Goal: Task Accomplishment & Management: Use online tool/utility

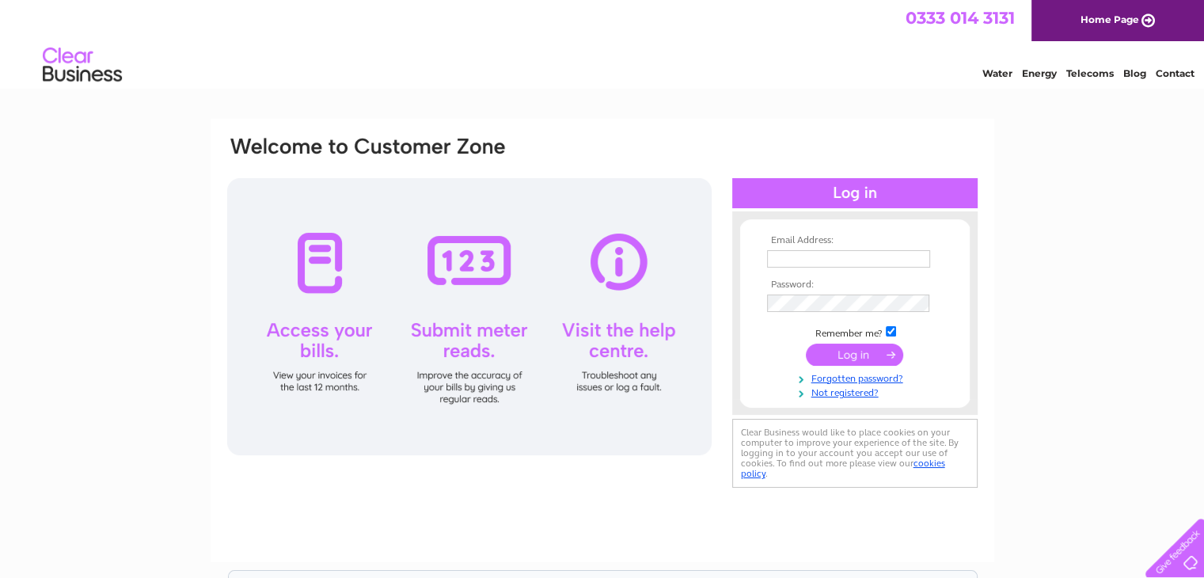
type input "admin@coldinghamloch.co.uk"
click at [826, 357] on input "submit" at bounding box center [854, 355] width 97 height 22
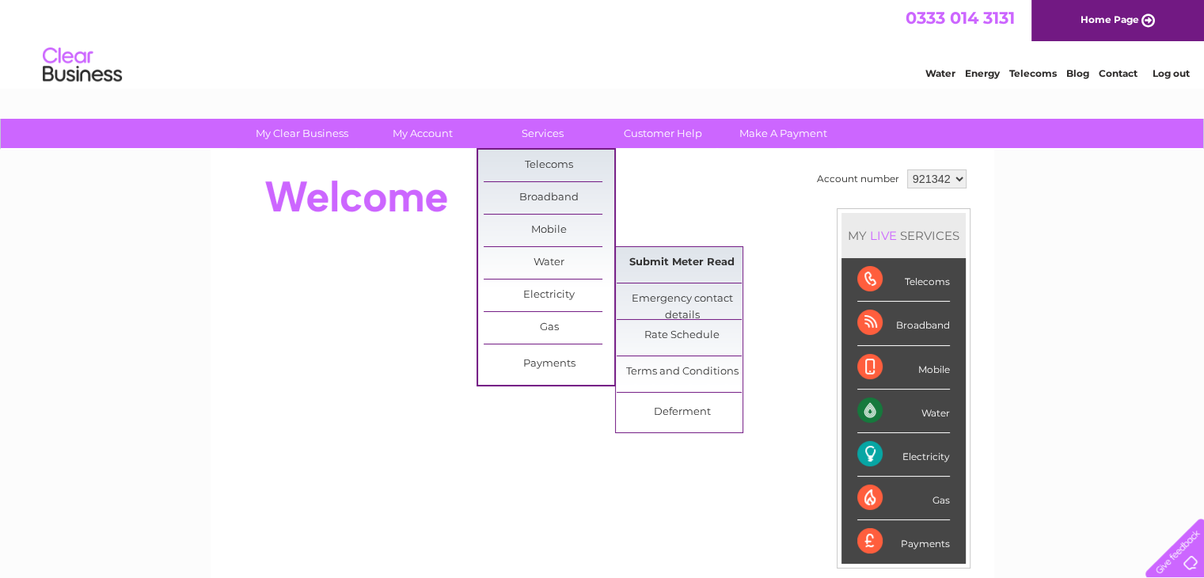
click at [659, 266] on link "Submit Meter Read" at bounding box center [682, 263] width 131 height 32
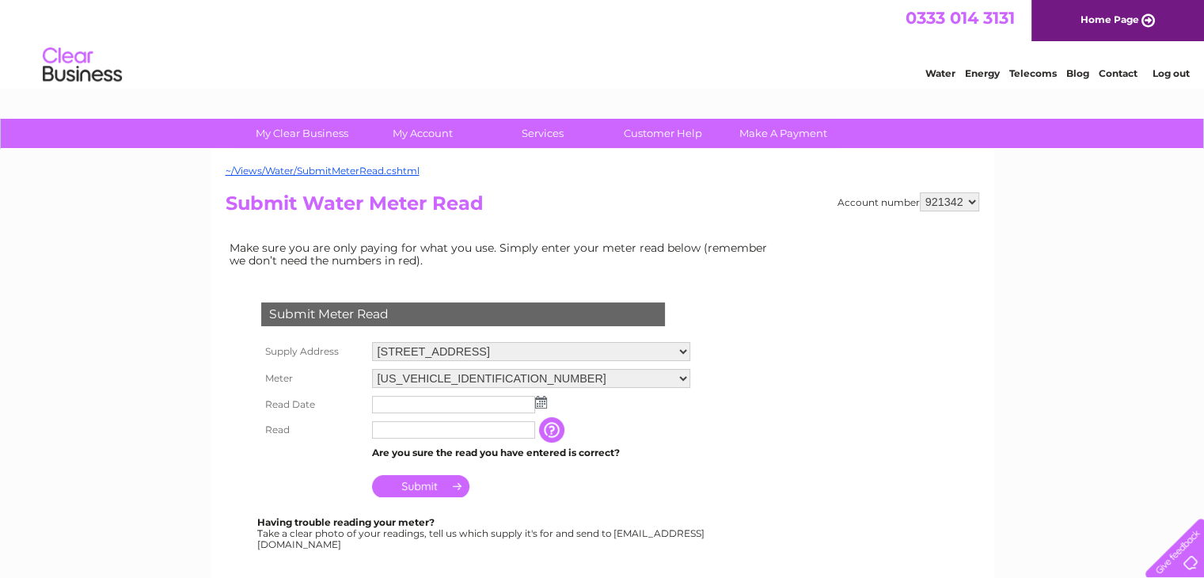
click at [537, 399] on img at bounding box center [541, 402] width 12 height 13
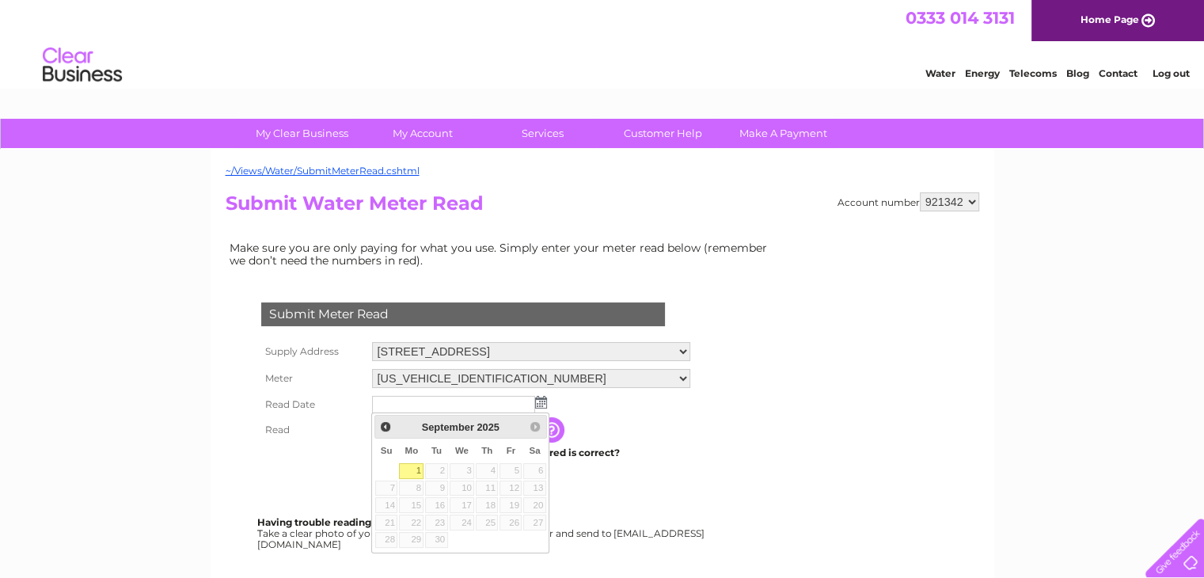
click at [415, 465] on link "1" at bounding box center [411, 471] width 25 height 16
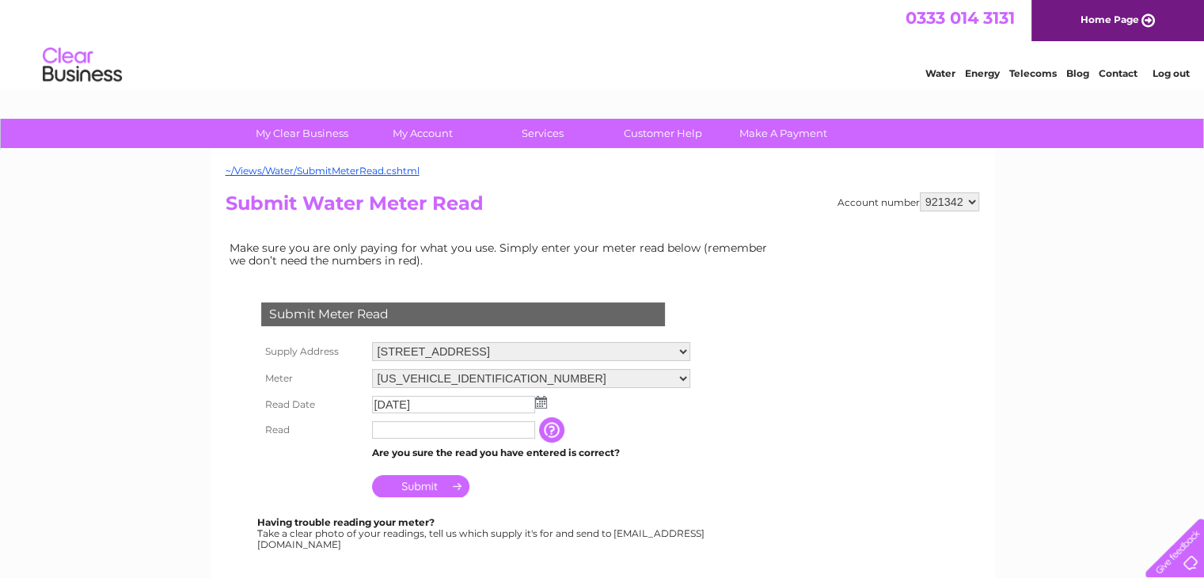
click at [538, 397] on img at bounding box center [541, 402] width 12 height 13
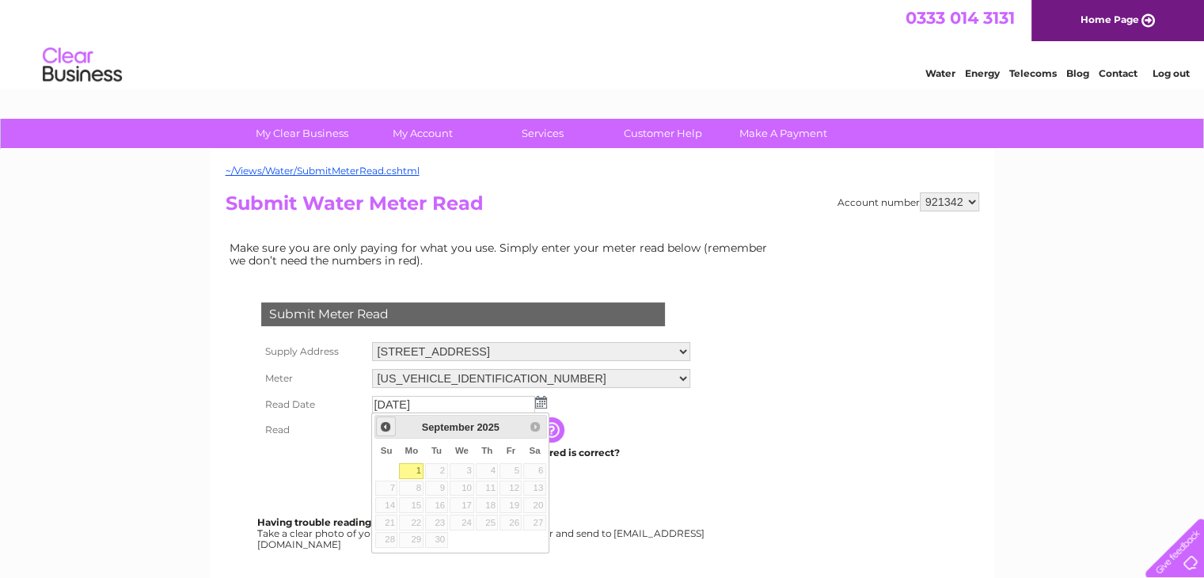
click at [385, 423] on span "Prev" at bounding box center [385, 426] width 13 height 13
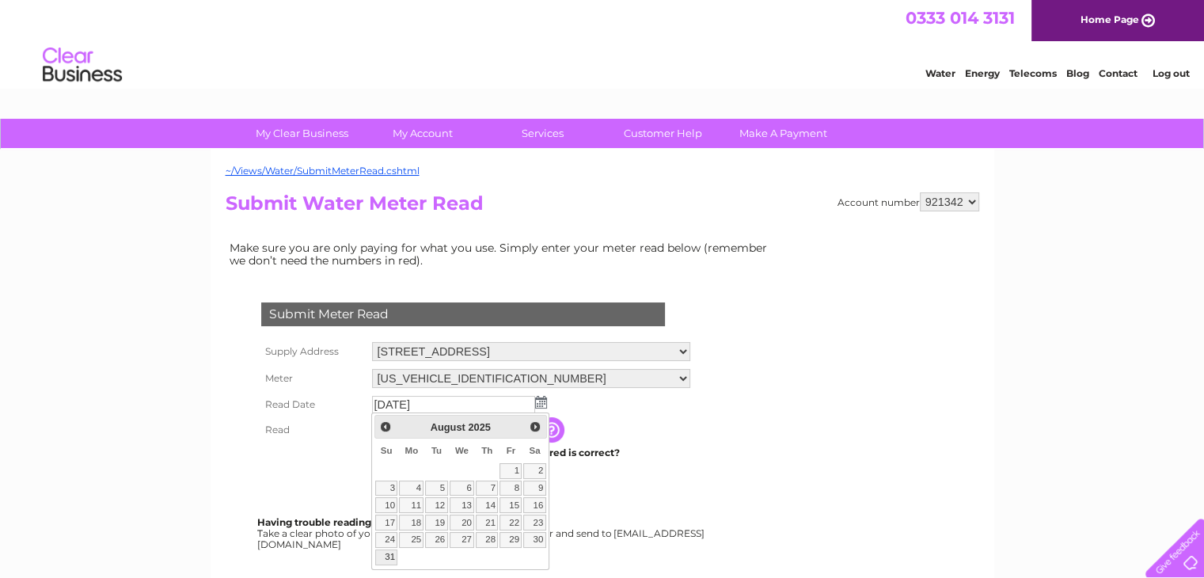
click at [392, 553] on link "31" at bounding box center [386, 557] width 22 height 16
type input "2025/08/31"
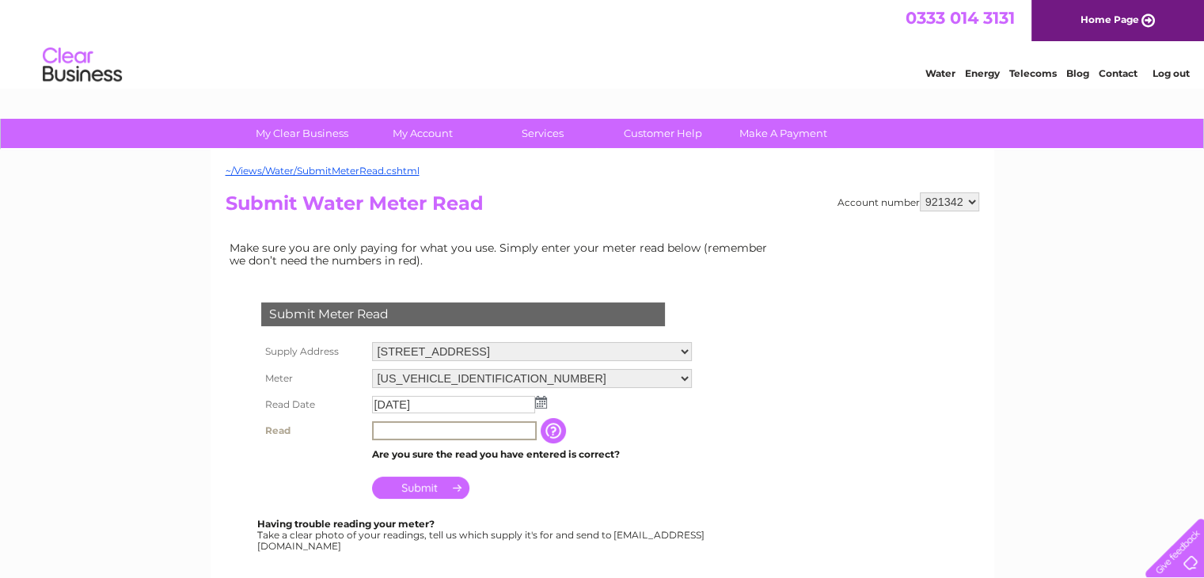
click at [445, 426] on input "text" at bounding box center [454, 430] width 165 height 19
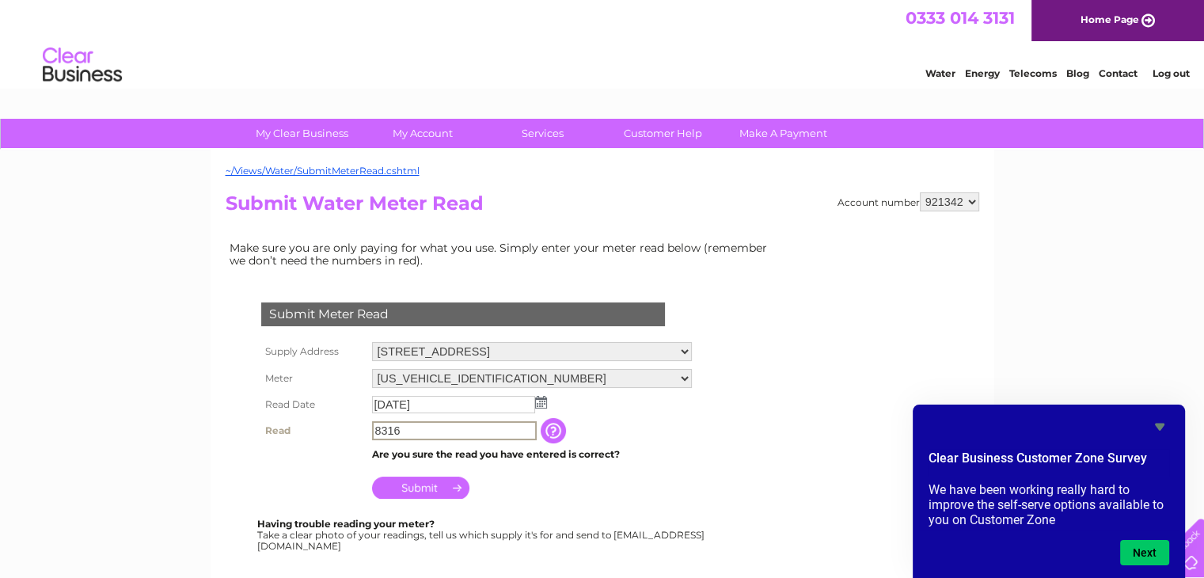
type input "8316"
click at [423, 483] on input "Submit" at bounding box center [420, 486] width 97 height 22
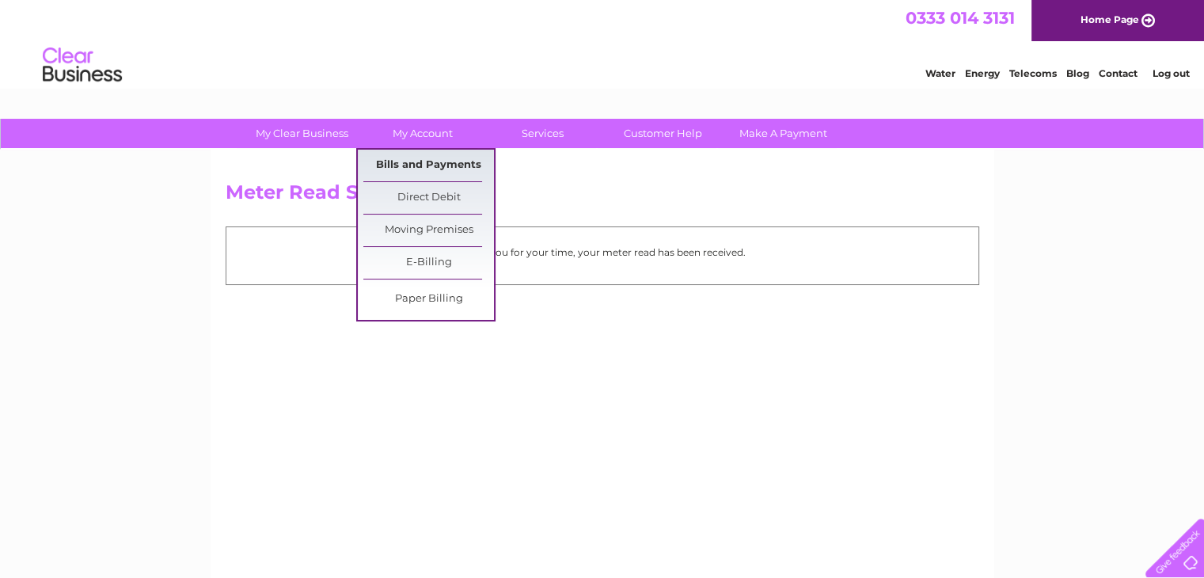
click at [422, 162] on link "Bills and Payments" at bounding box center [428, 166] width 131 height 32
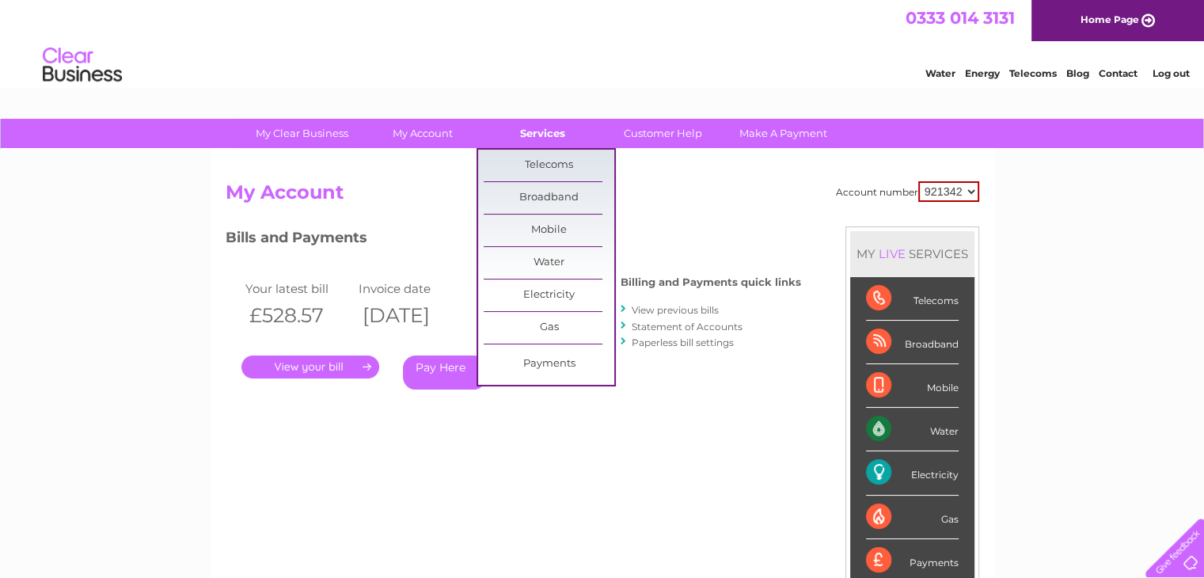
click at [540, 142] on link "Services" at bounding box center [542, 133] width 131 height 29
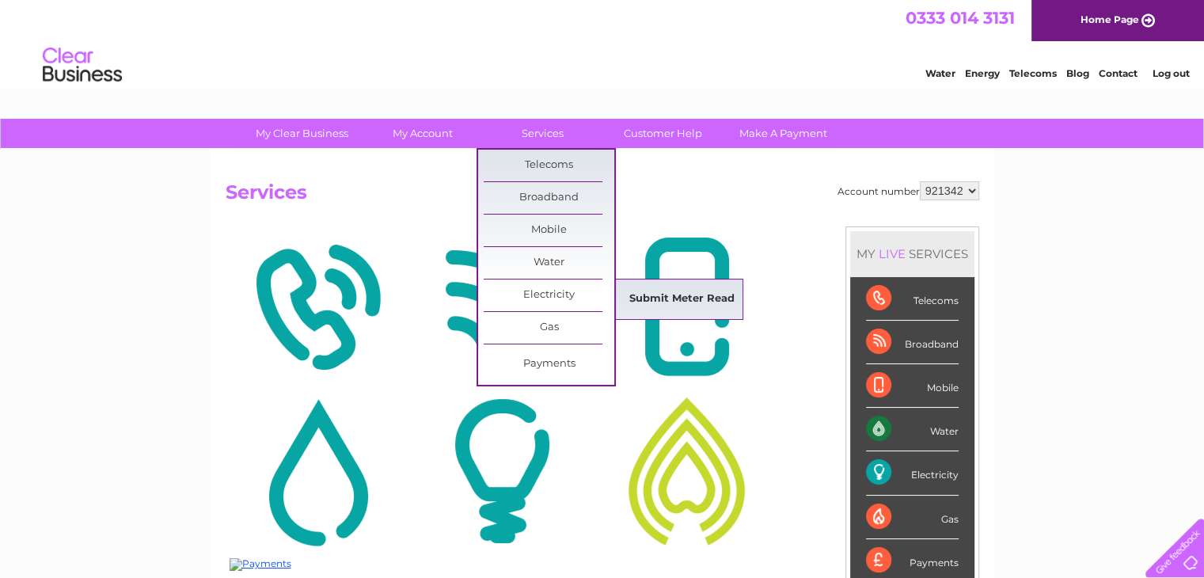
click at [645, 303] on link "Submit Meter Read" at bounding box center [682, 299] width 131 height 32
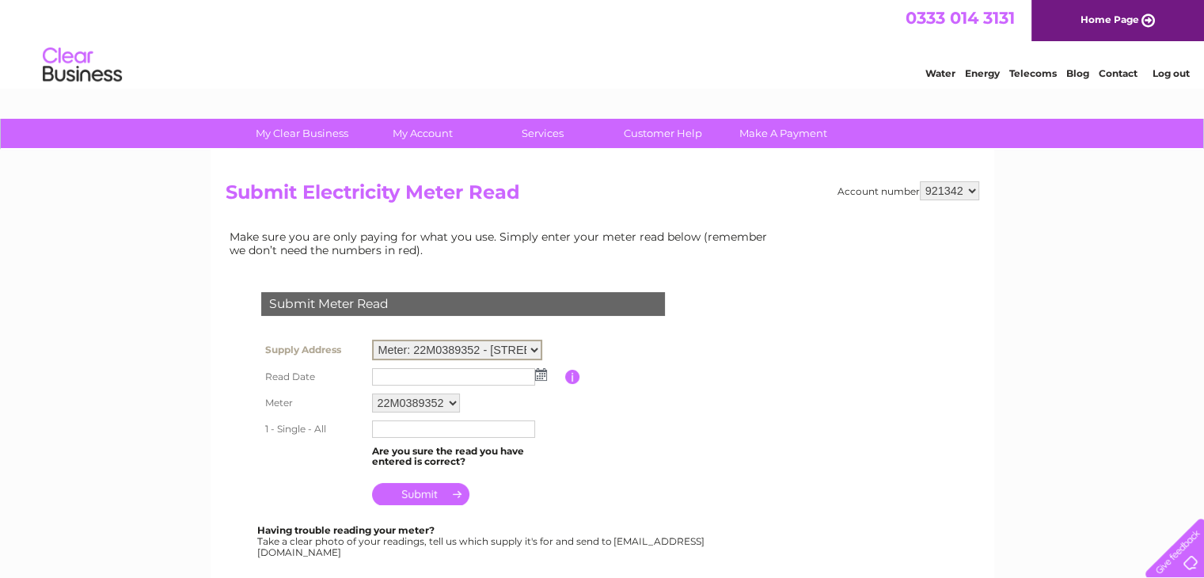
click at [530, 353] on select "Meter: 22M0389352 - [GEOGRAPHIC_DATA] 5QE Meter: 22M0389351 - Holiday Chalets, …" at bounding box center [457, 350] width 170 height 21
click at [372, 340] on select "Meter: 22M0389352 - [GEOGRAPHIC_DATA] 5QE Meter: 22M0389351 - Holiday Chalets, …" at bounding box center [457, 350] width 170 height 21
click at [545, 374] on img at bounding box center [541, 372] width 12 height 13
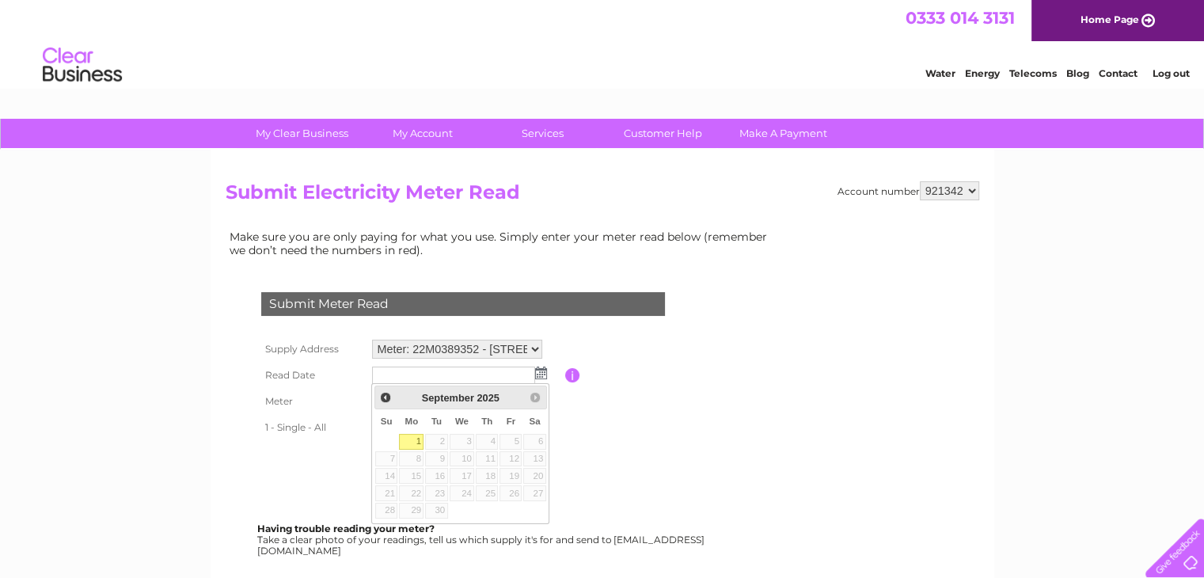
click at [410, 439] on link "1" at bounding box center [411, 442] width 25 height 16
type input "[DATE]"
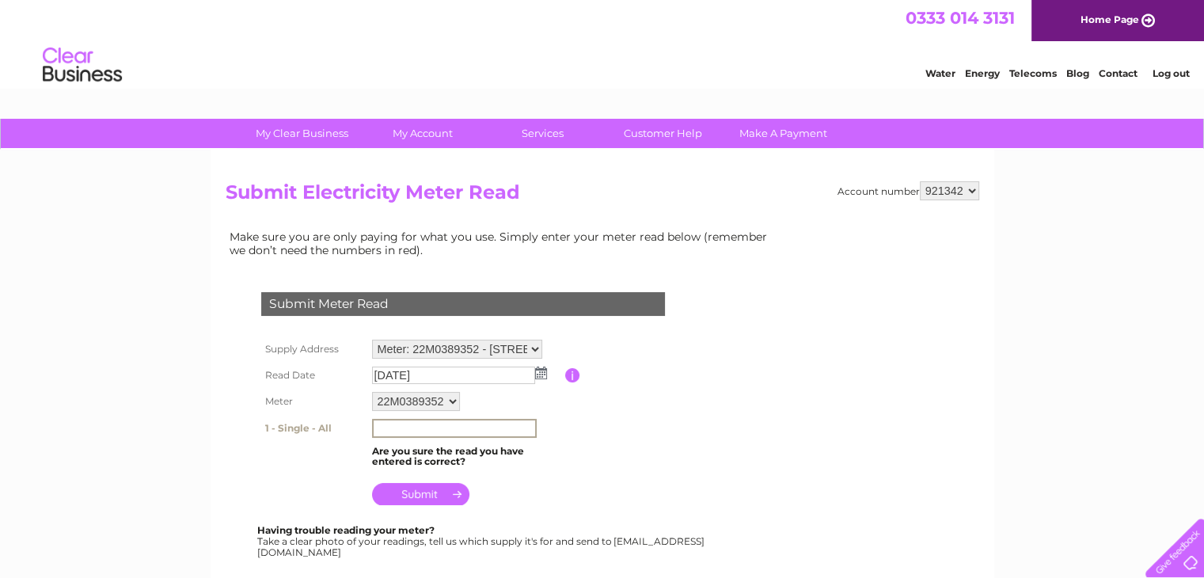
click at [399, 420] on input "text" at bounding box center [454, 428] width 165 height 19
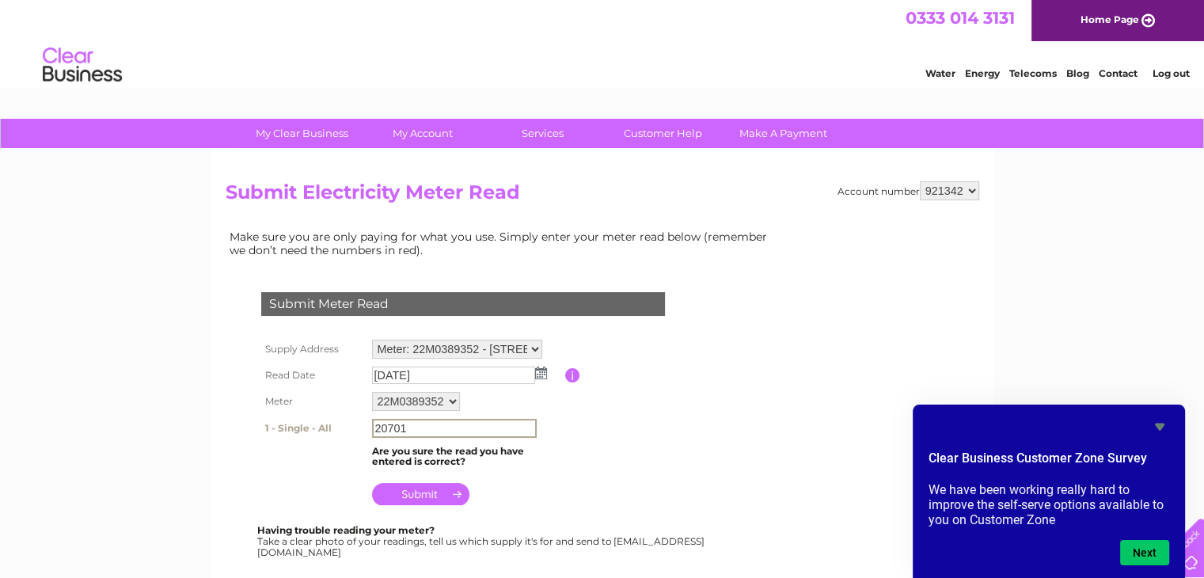
type input "20701"
click at [412, 492] on input "submit" at bounding box center [420, 492] width 97 height 22
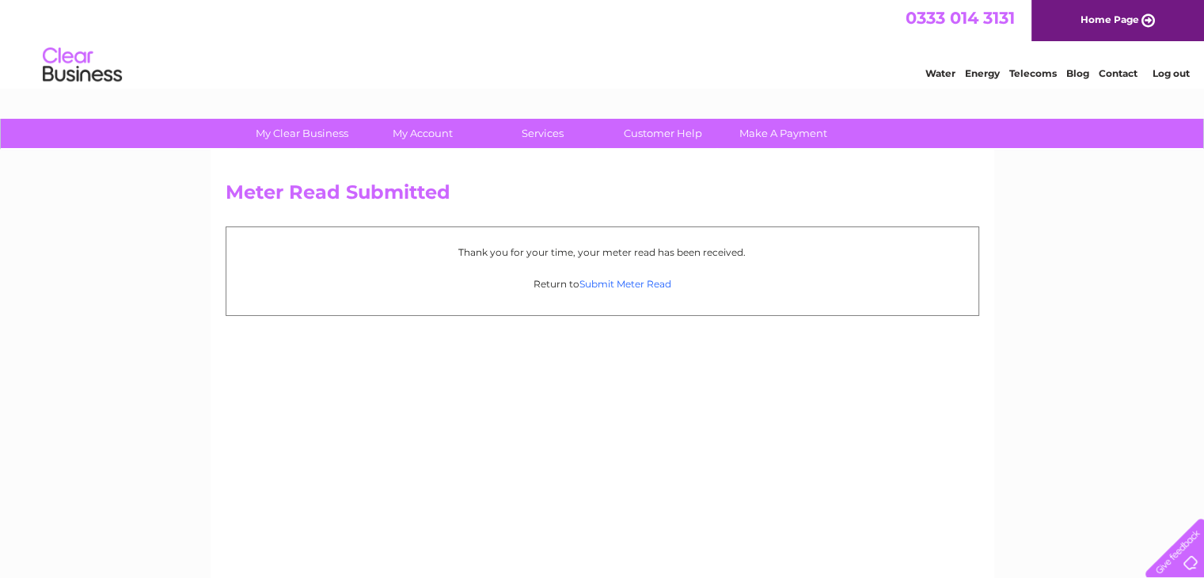
click at [608, 286] on link "Submit Meter Read" at bounding box center [625, 284] width 92 height 12
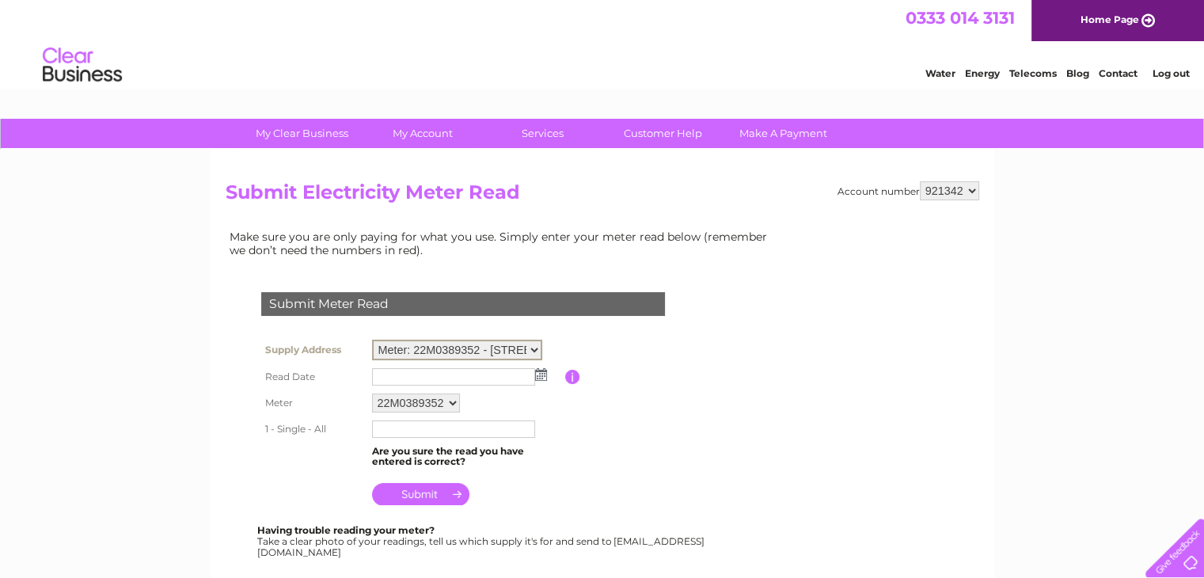
click at [538, 353] on select "Meter: 22M0389352 - Westloch House Bothy, Coldingham, Eyemouth, TD14 5QE Meter:…" at bounding box center [457, 350] width 170 height 21
select select "132253"
click at [372, 340] on select "Meter: 22M0389352 - Westloch House Bothy, Coldingham, Eyemouth, TD14 5QE Meter:…" at bounding box center [457, 350] width 170 height 21
click at [542, 368] on img at bounding box center [541, 372] width 12 height 13
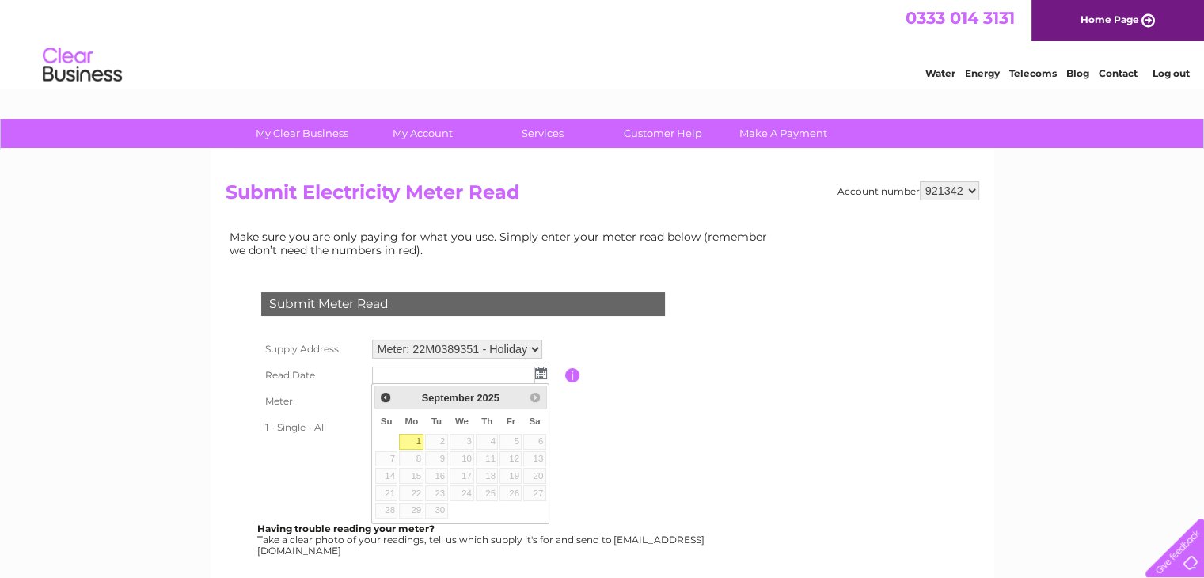
click at [412, 435] on link "1" at bounding box center [411, 442] width 25 height 16
type input "[DATE]"
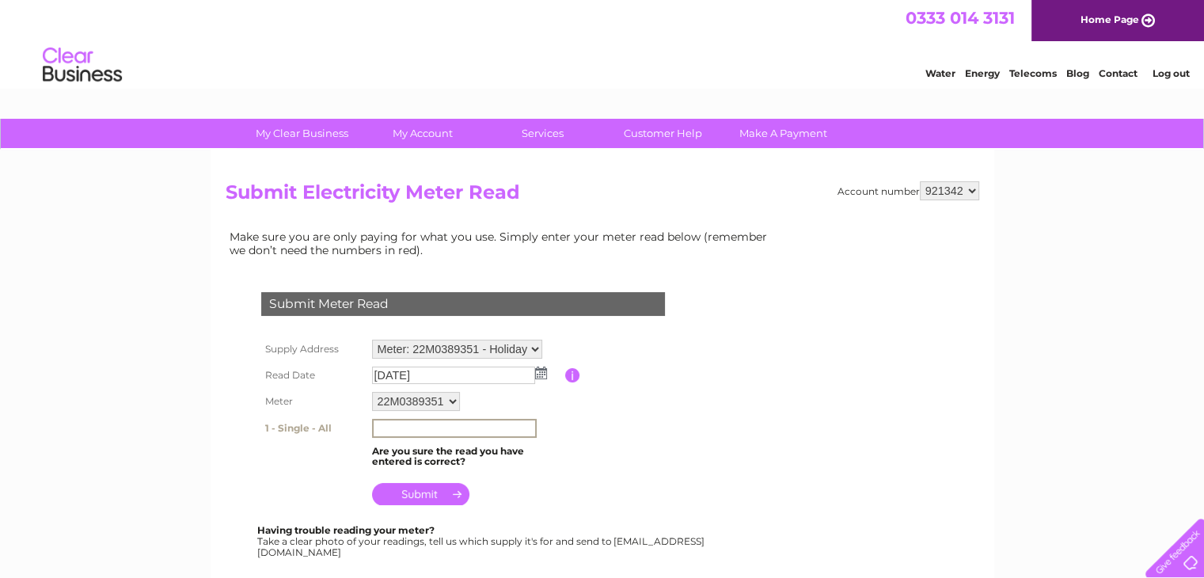
click at [412, 435] on td at bounding box center [466, 428] width 197 height 27
type input "16320"
click at [397, 495] on input "submit" at bounding box center [420, 492] width 97 height 22
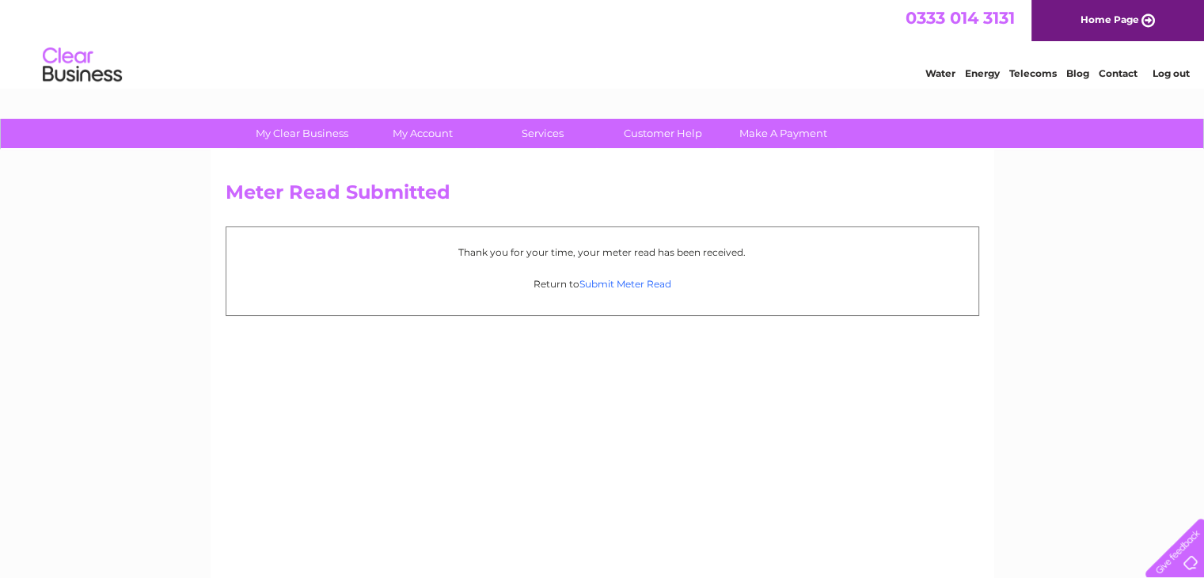
click at [642, 278] on link "Submit Meter Read" at bounding box center [625, 284] width 92 height 12
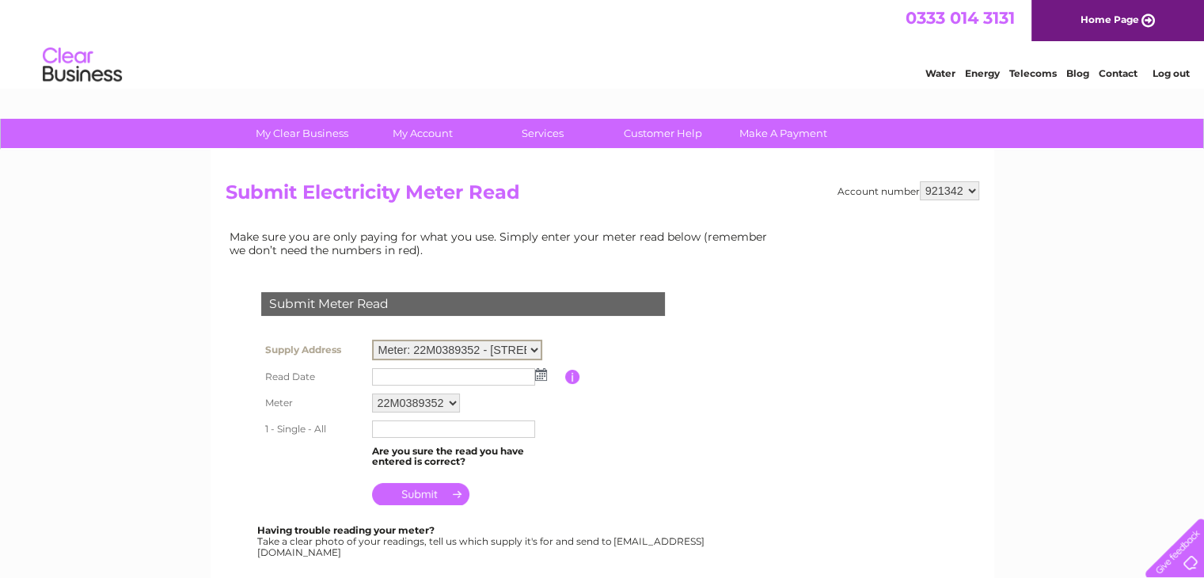
click at [492, 348] on select "Meter: 22M0389352 - [GEOGRAPHIC_DATA] 5QE Meter: 22M0389351 - Holiday Chalets, …" at bounding box center [457, 350] width 170 height 21
select select "132254"
click at [372, 340] on select "Meter: 22M0389352 - [GEOGRAPHIC_DATA] 5QE Meter: 22M0389351 - Holiday Chalets, …" at bounding box center [457, 350] width 170 height 21
click at [538, 373] on img at bounding box center [541, 372] width 12 height 13
click at [540, 368] on img at bounding box center [541, 372] width 12 height 13
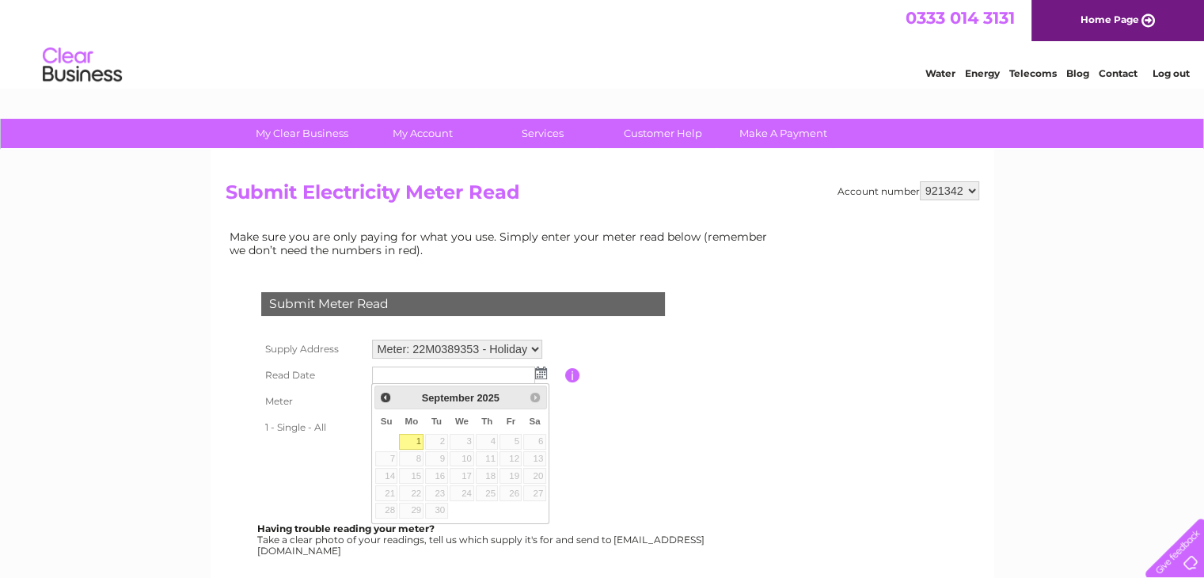
click at [412, 441] on link "1" at bounding box center [411, 442] width 25 height 16
type input "2025/09/01"
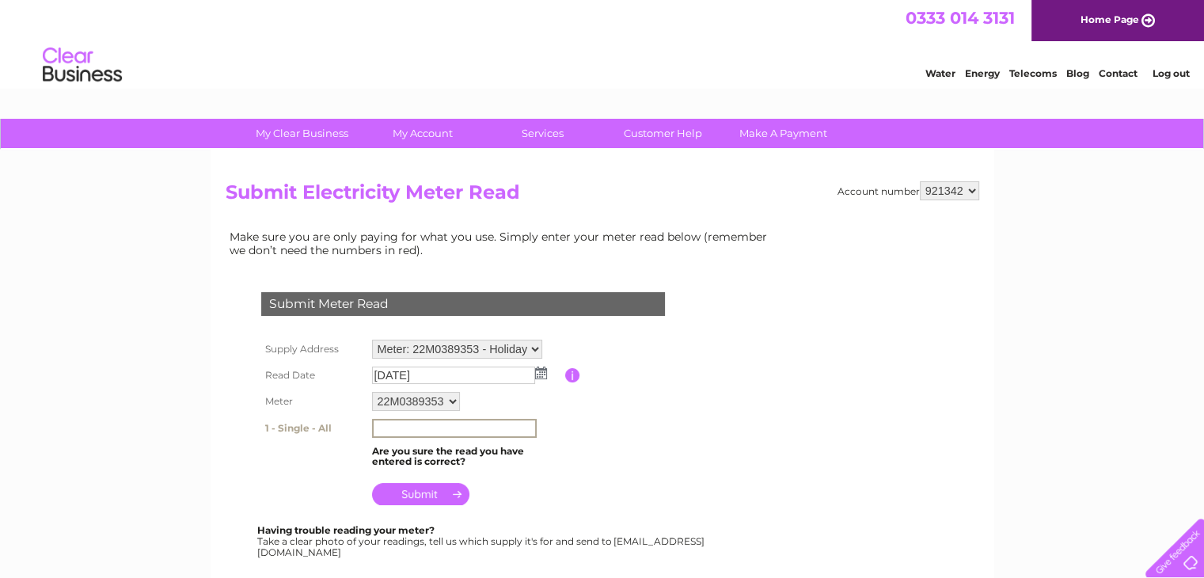
click at [408, 423] on input "text" at bounding box center [454, 428] width 165 height 19
type input "9651"
click at [421, 486] on input "submit" at bounding box center [420, 492] width 97 height 22
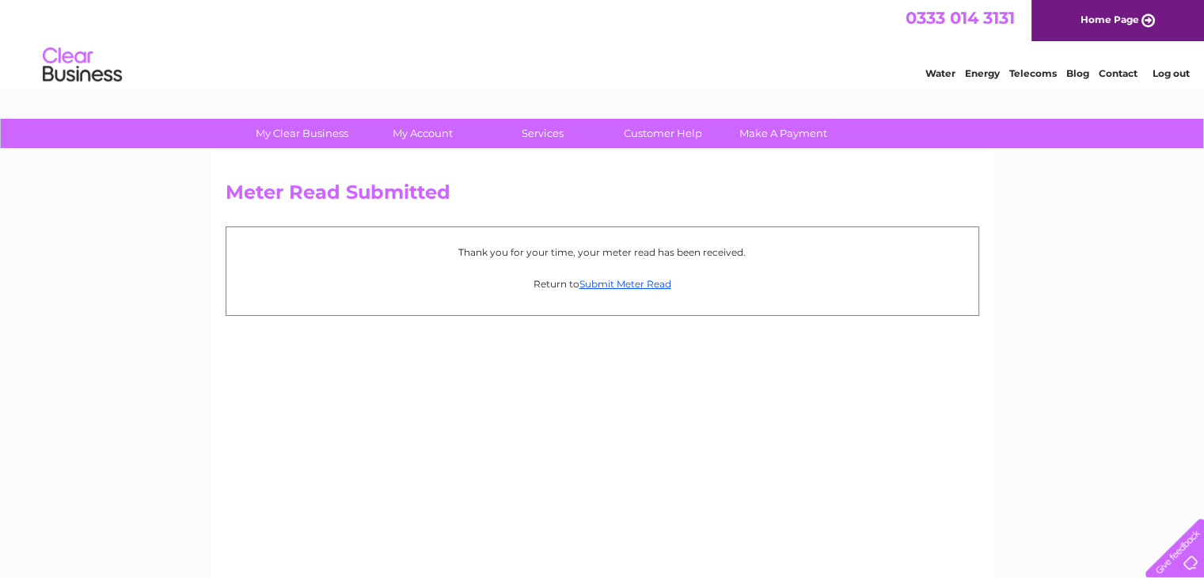
click at [1092, 17] on link "Home Page" at bounding box center [1117, 20] width 173 height 41
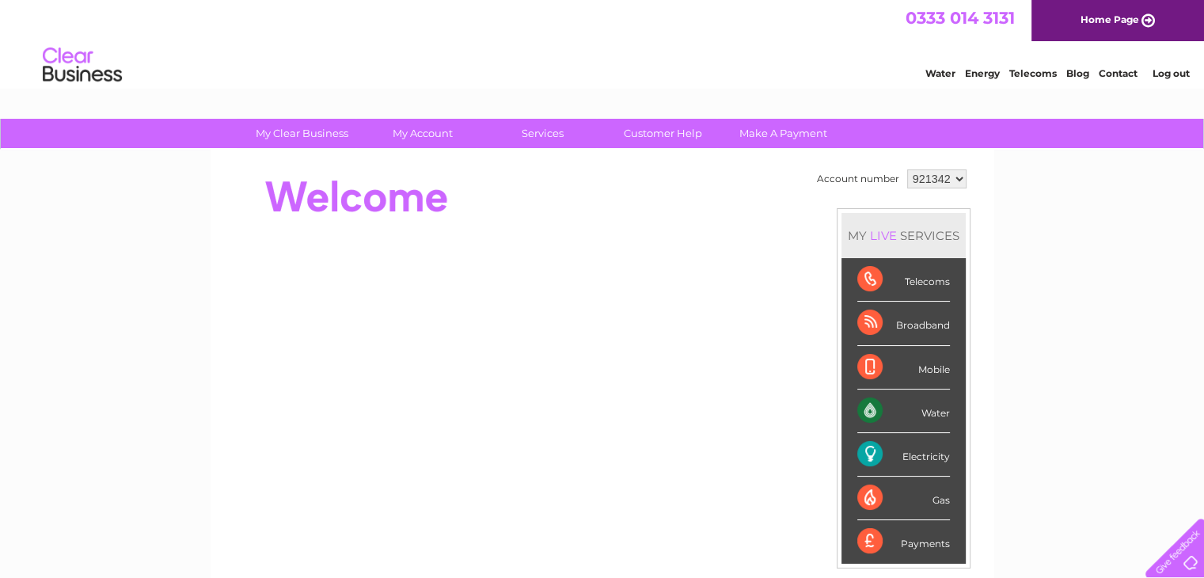
click at [1178, 70] on link "Log out" at bounding box center [1170, 73] width 37 height 12
